Goal: Transaction & Acquisition: Subscribe to service/newsletter

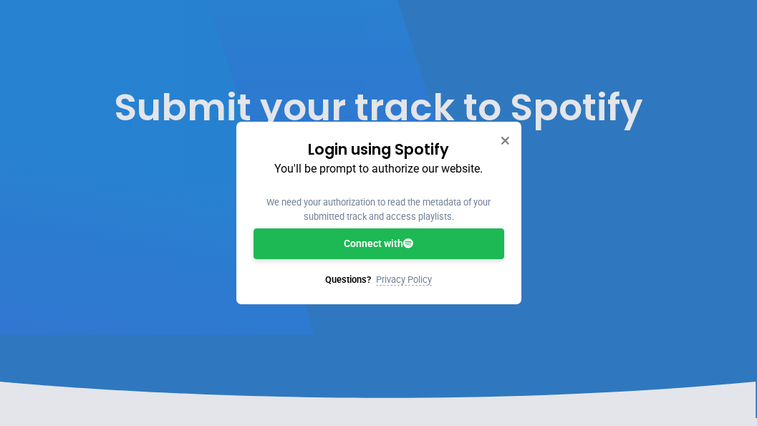
click at [455, 241] on link "Connect with" at bounding box center [378, 243] width 251 height 31
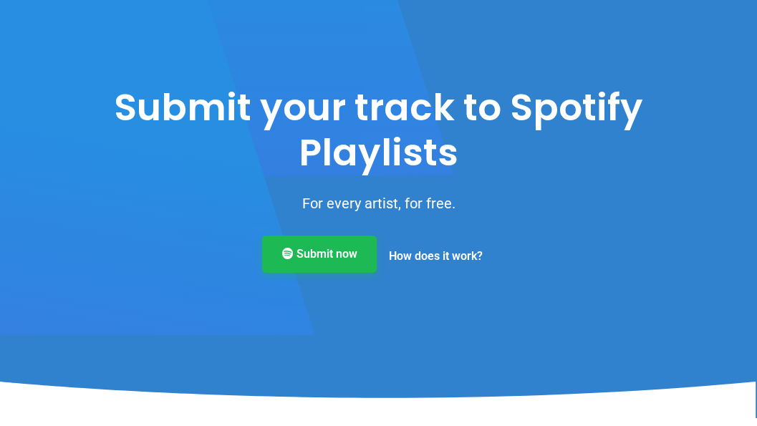
click at [307, 247] on link "Submit now" at bounding box center [319, 254] width 115 height 37
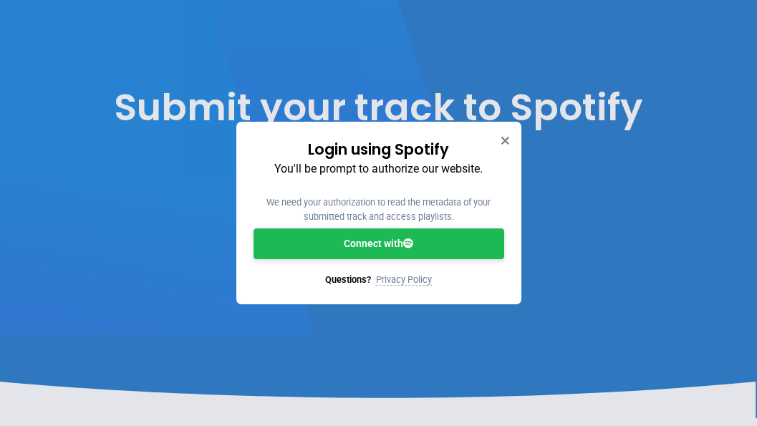
click at [359, 243] on link "Connect with" at bounding box center [378, 243] width 251 height 31
